Goal: Navigation & Orientation: Find specific page/section

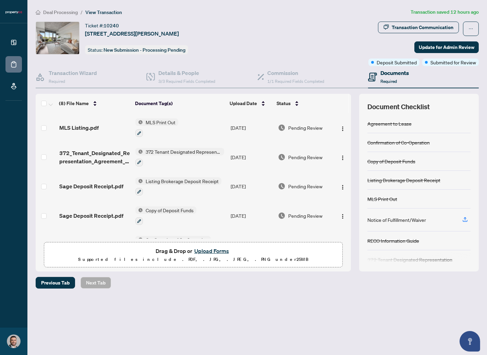
click at [298, 40] on div "Ticket #: 10240 [STREET_ADDRESS][PERSON_NAME] Status: New Submission - Processi…" at bounding box center [201, 38] width 330 height 33
click at [331, 28] on div "Ticket #: 10240 [STREET_ADDRESS][PERSON_NAME] Status: New Submission - Processi…" at bounding box center [201, 38] width 330 height 33
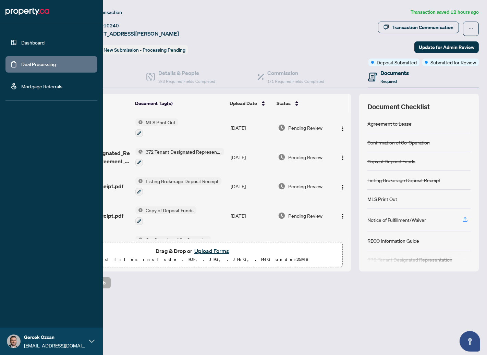
click at [21, 43] on link "Dashboard" at bounding box center [32, 42] width 23 height 6
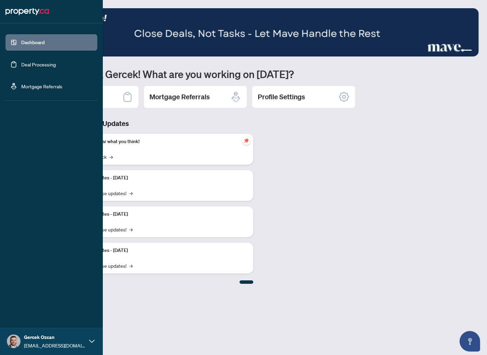
click at [25, 63] on link "Deal Processing" at bounding box center [38, 64] width 35 height 6
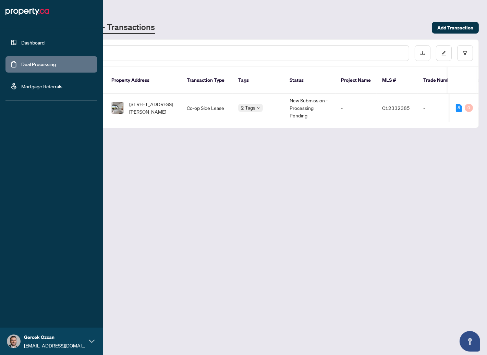
click at [22, 87] on link "Mortgage Referrals" at bounding box center [41, 86] width 41 height 6
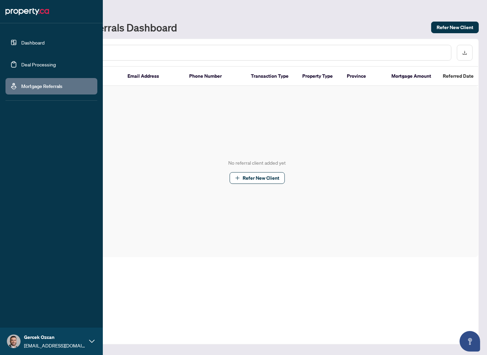
click at [32, 66] on link "Deal Processing" at bounding box center [38, 64] width 35 height 6
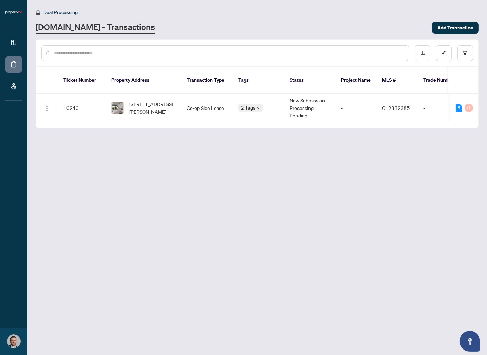
click at [291, 247] on main "Deal Processing [DOMAIN_NAME] - Transactions Add Transaction Ticket Number Prop…" at bounding box center [256, 177] width 459 height 355
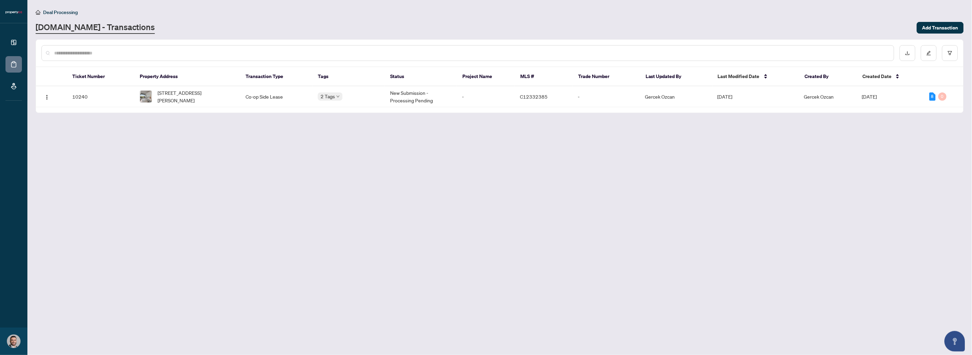
click at [575, 164] on main "Deal Processing [DOMAIN_NAME] - Transactions Add Transaction Ticket Number Prop…" at bounding box center [499, 177] width 944 height 355
click at [228, 184] on main "Deal Processing [DOMAIN_NAME] - Transactions Add Transaction Ticket Number Prop…" at bounding box center [499, 177] width 944 height 355
click at [199, 166] on main "Deal Processing [DOMAIN_NAME] - Transactions Add Transaction Ticket Number Prop…" at bounding box center [499, 177] width 944 height 355
